Goal: Communication & Community: Connect with others

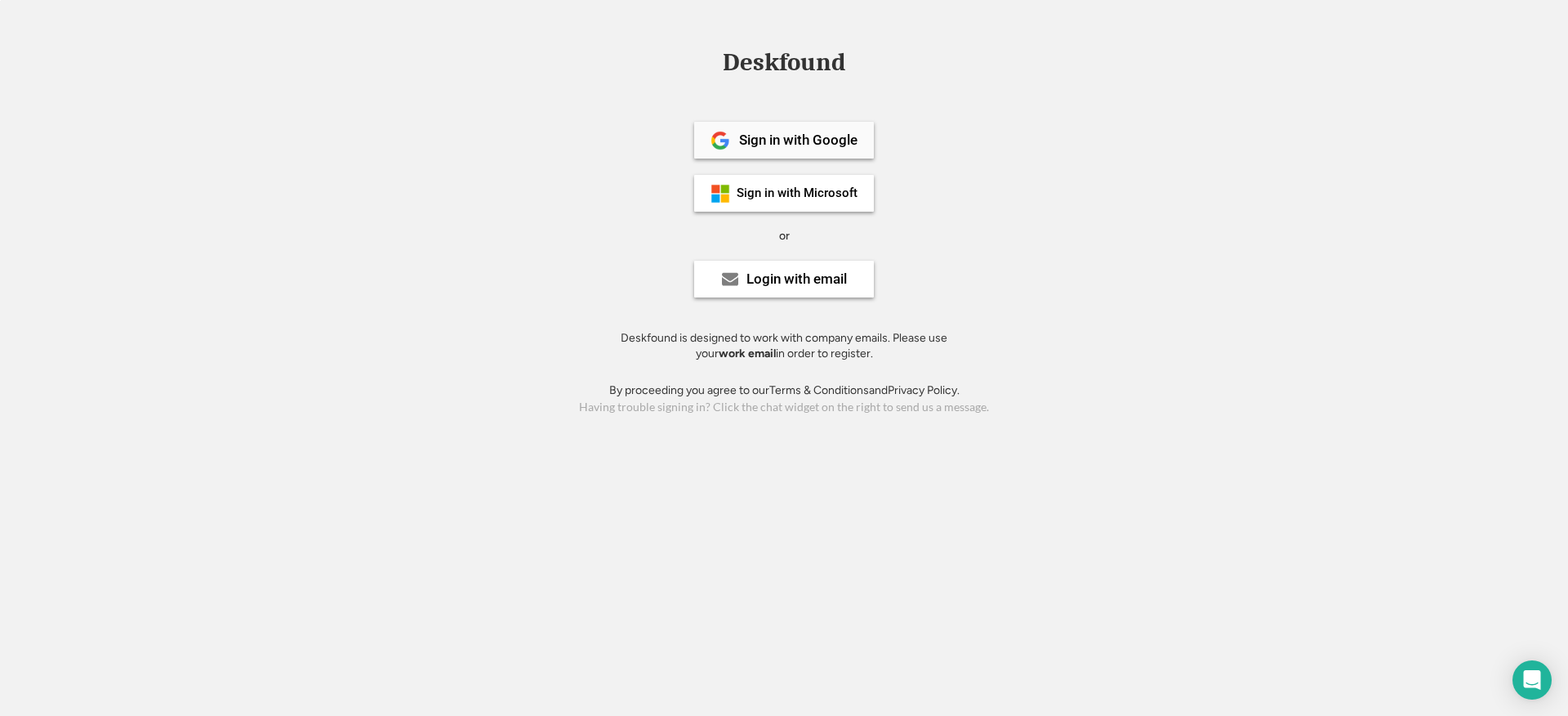
click at [828, 125] on div "Sign in with Google" at bounding box center [784, 139] width 179 height 36
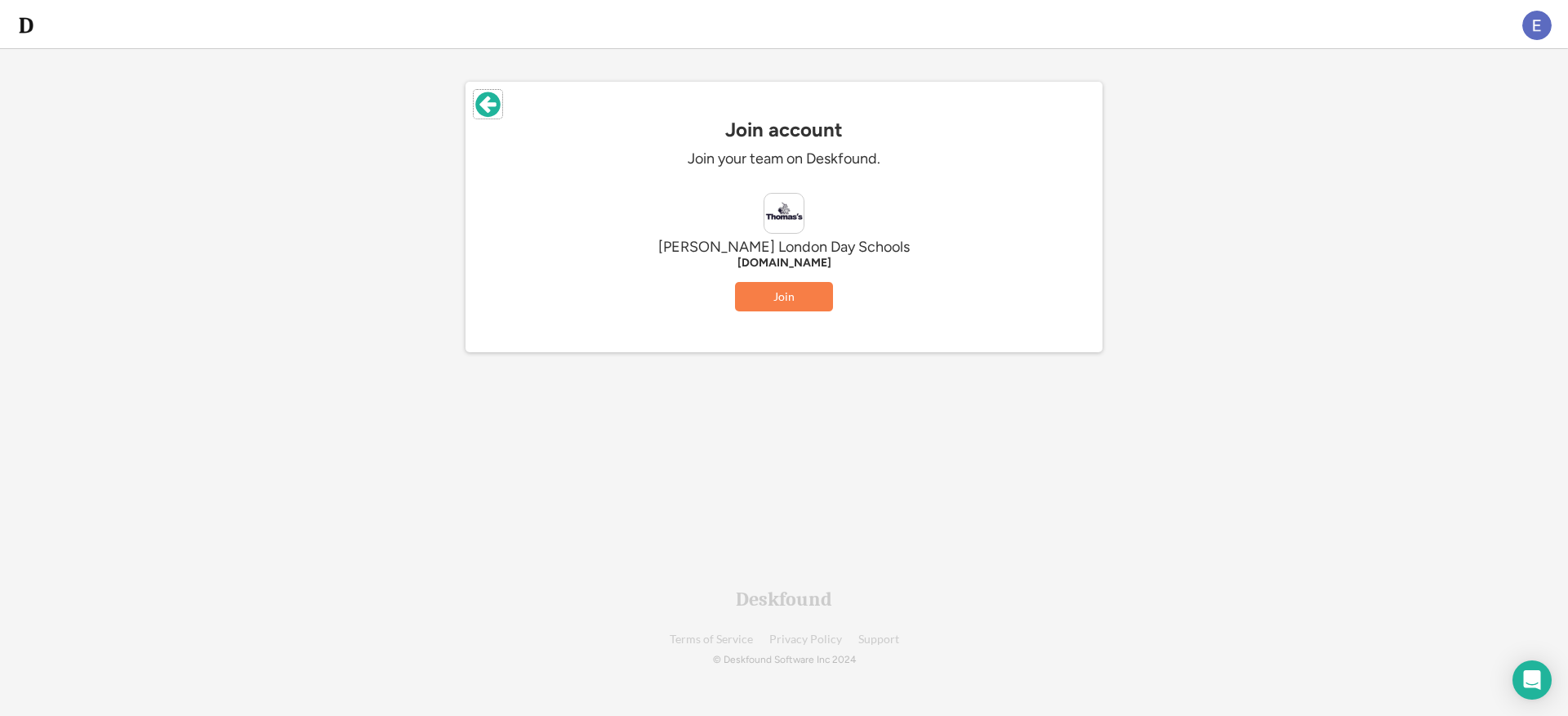
click at [493, 107] on use at bounding box center [487, 105] width 26 height 26
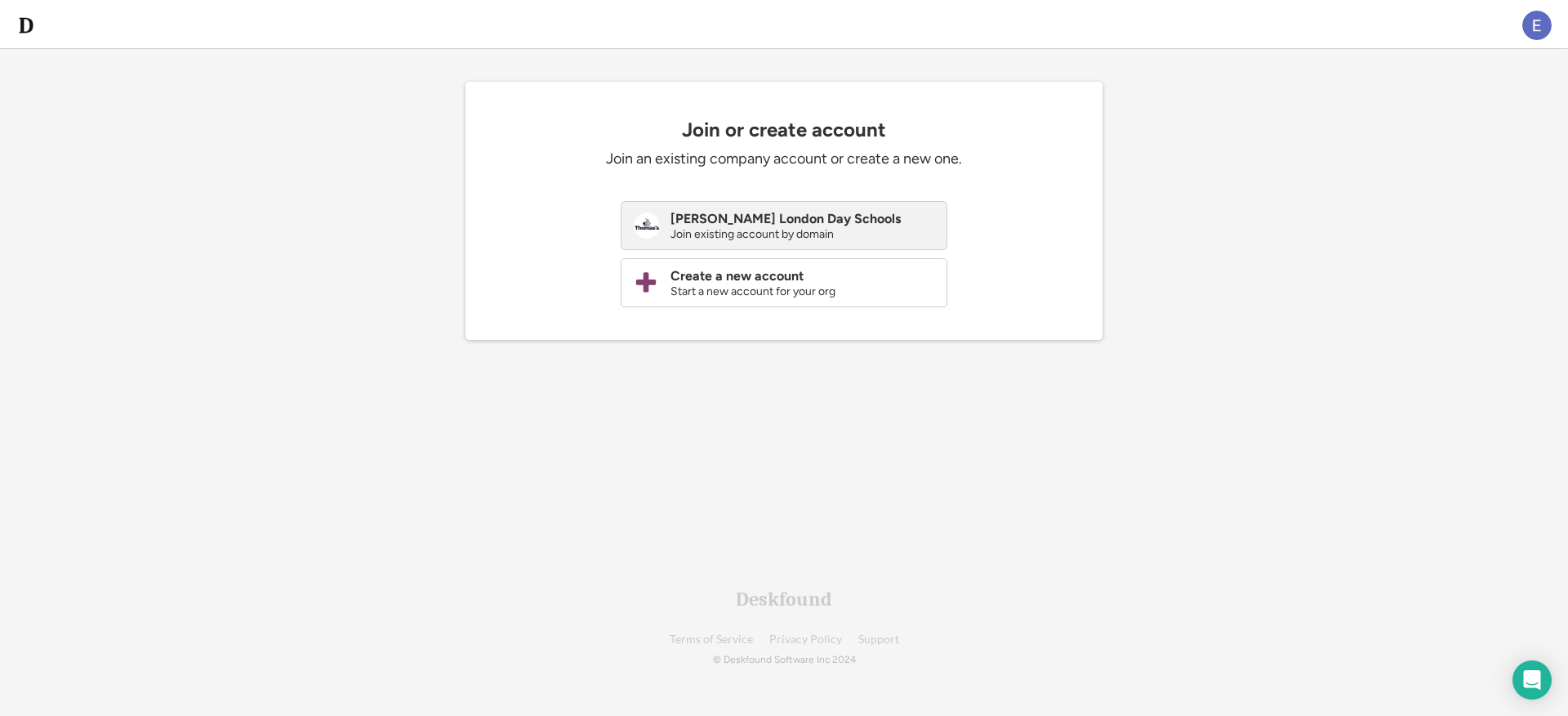
click at [637, 224] on img at bounding box center [646, 225] width 26 height 26
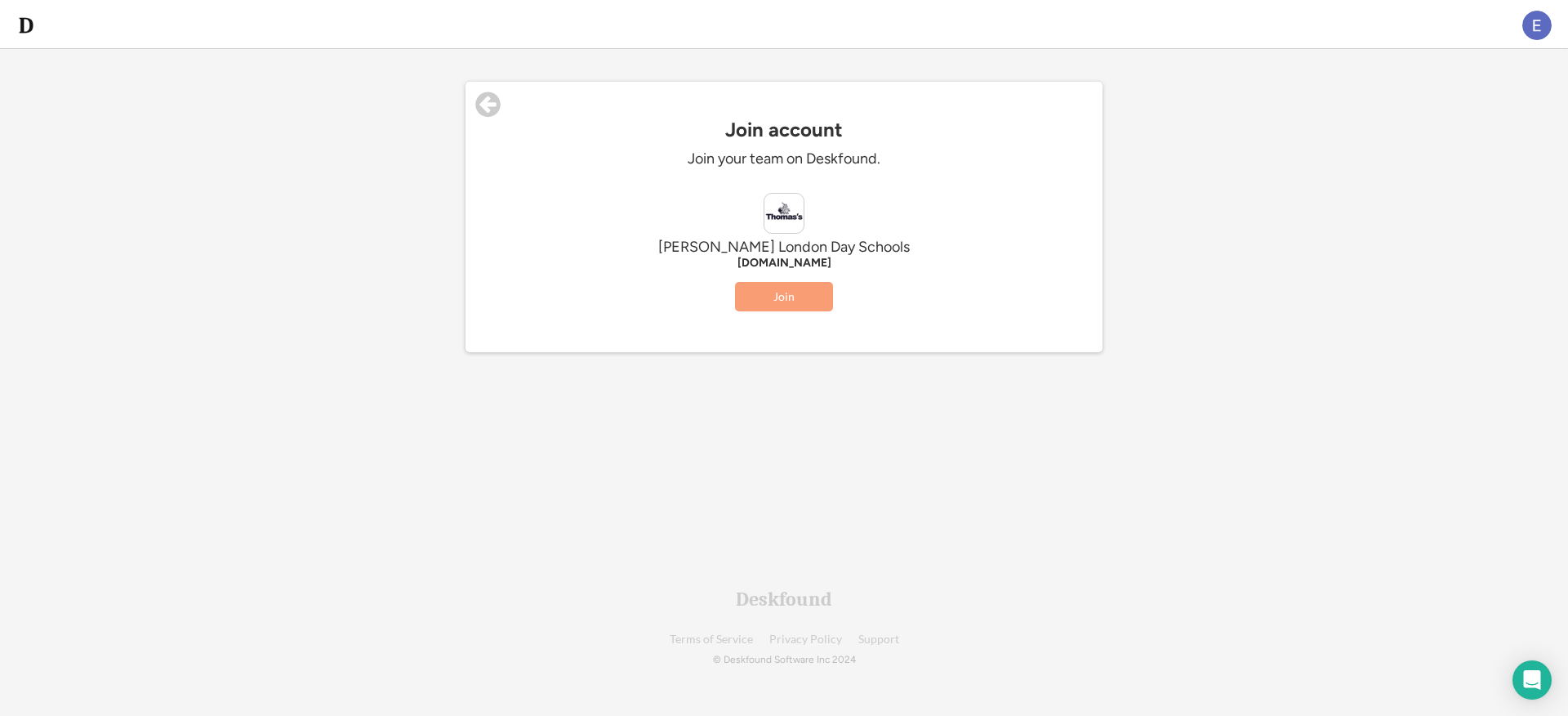
click at [748, 285] on button "Join" at bounding box center [784, 296] width 98 height 29
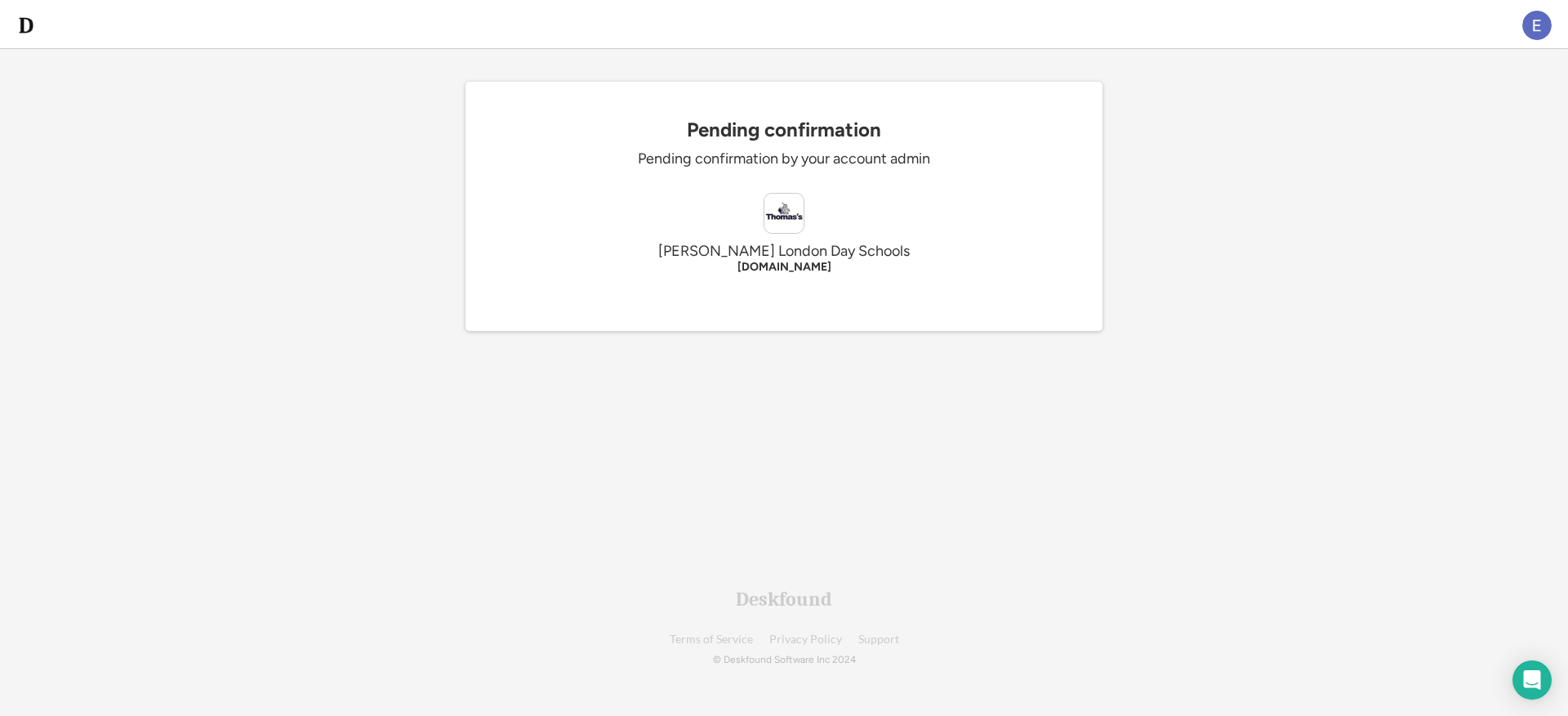
click at [921, 176] on div "Pending confirmation Pending confirmation by your account admin [PERSON_NAME] L…" at bounding box center [783, 224] width 637 height 212
